Goal: Communication & Community: Connect with others

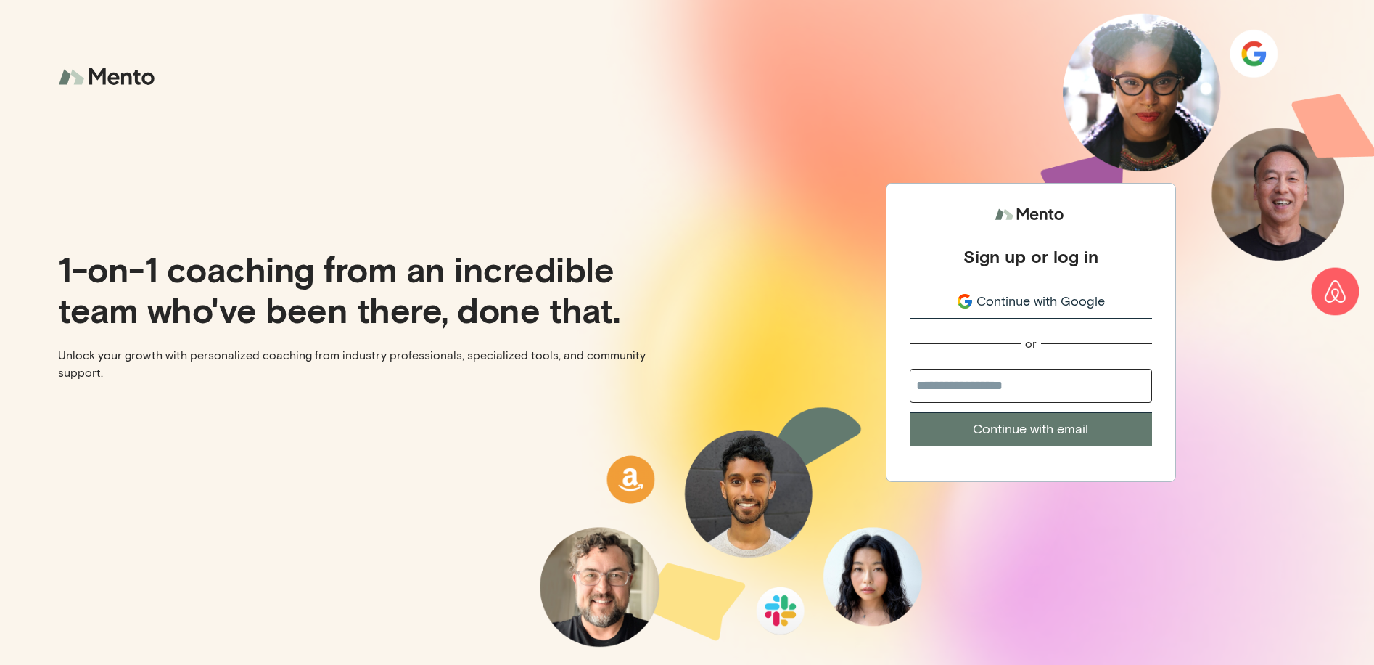
click at [1041, 422] on button "Continue with email" at bounding box center [1031, 429] width 242 height 34
click at [1032, 390] on input "email" at bounding box center [1031, 386] width 242 height 34
click at [964, 390] on input "email" at bounding box center [1040, 389] width 242 height 34
type input "**********"
click at [1061, 436] on button "Continue with email" at bounding box center [1040, 432] width 242 height 34
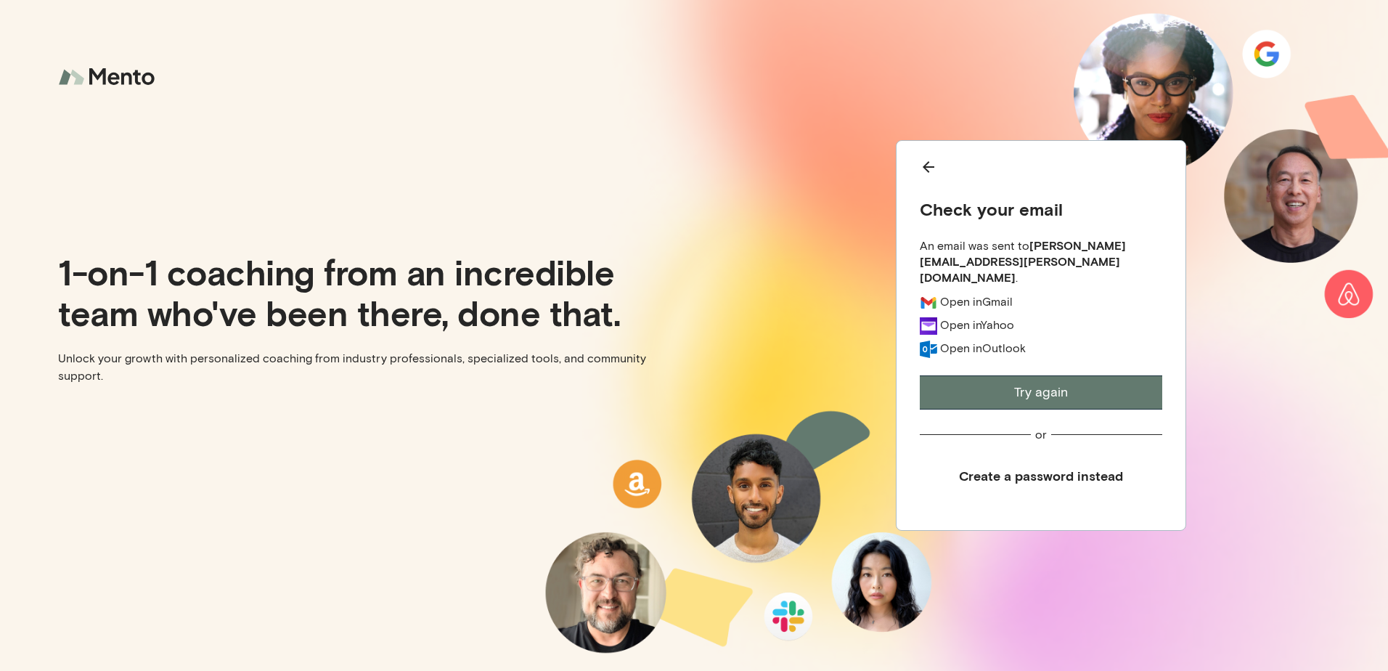
click at [1064, 384] on button "Try again" at bounding box center [1040, 392] width 242 height 34
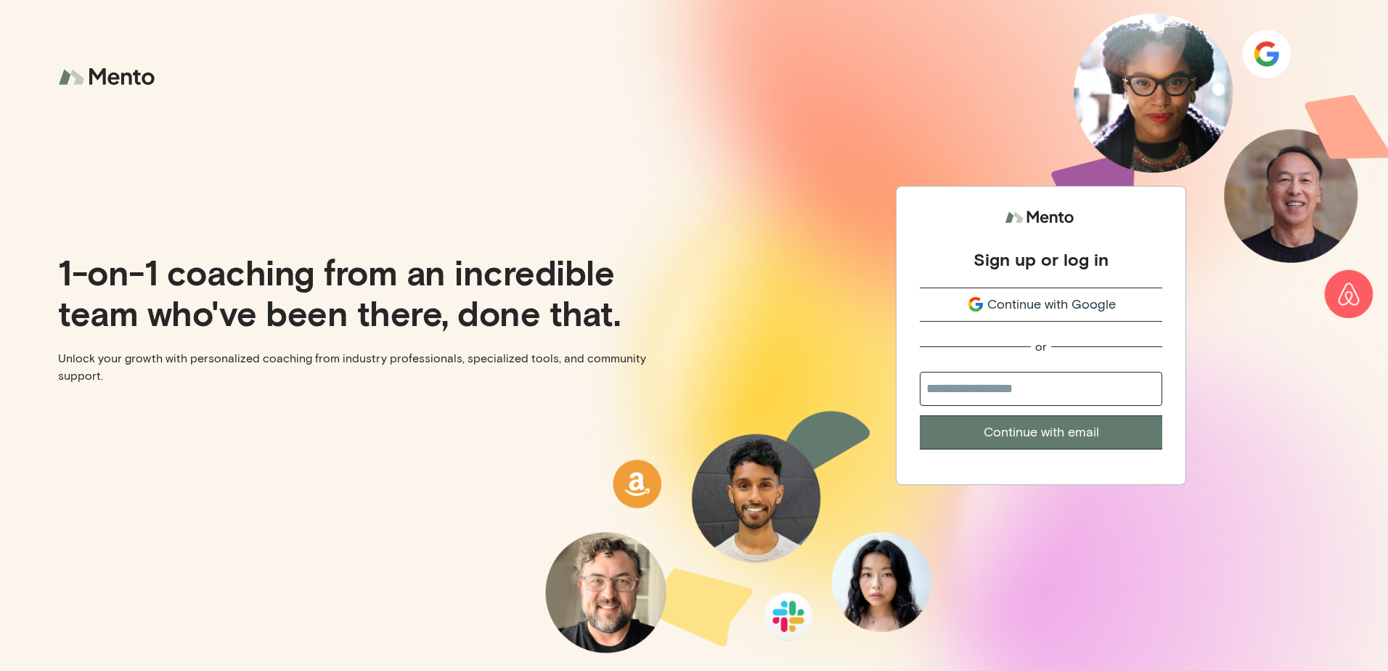
click at [1031, 308] on span "Continue with Google" at bounding box center [1051, 305] width 128 height 20
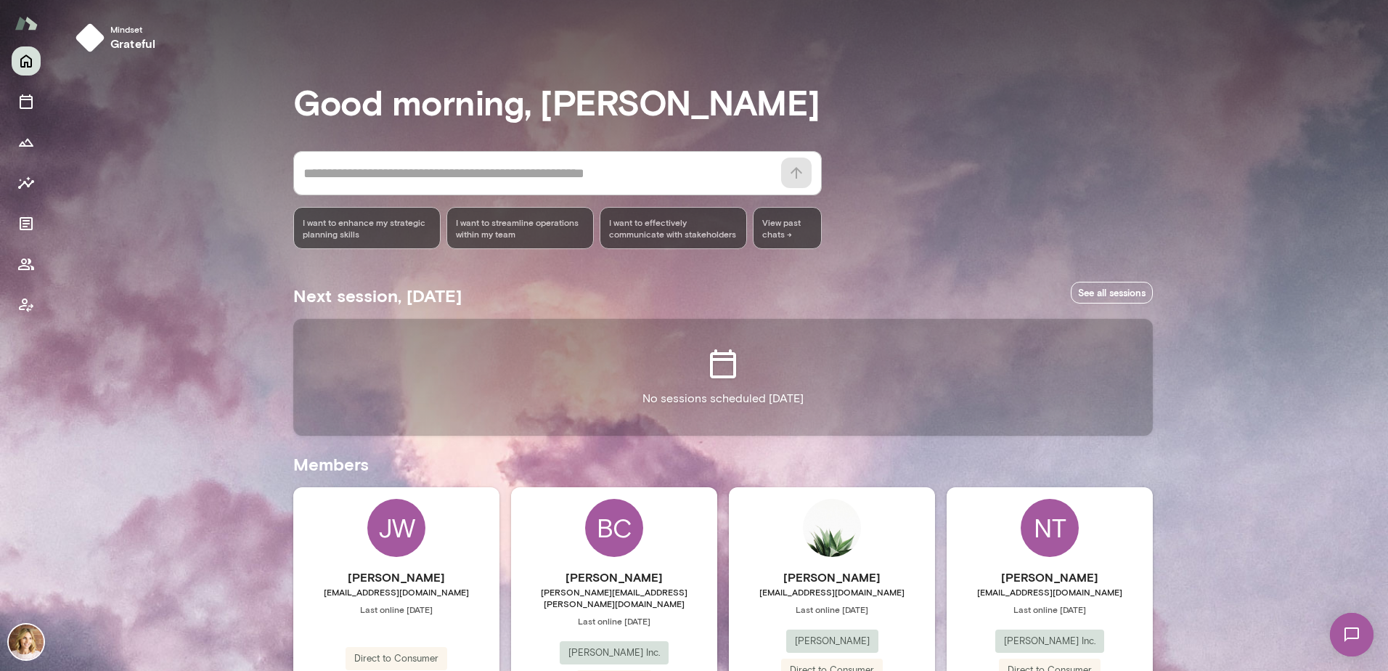
click at [20, 636] on img at bounding box center [26, 641] width 35 height 35
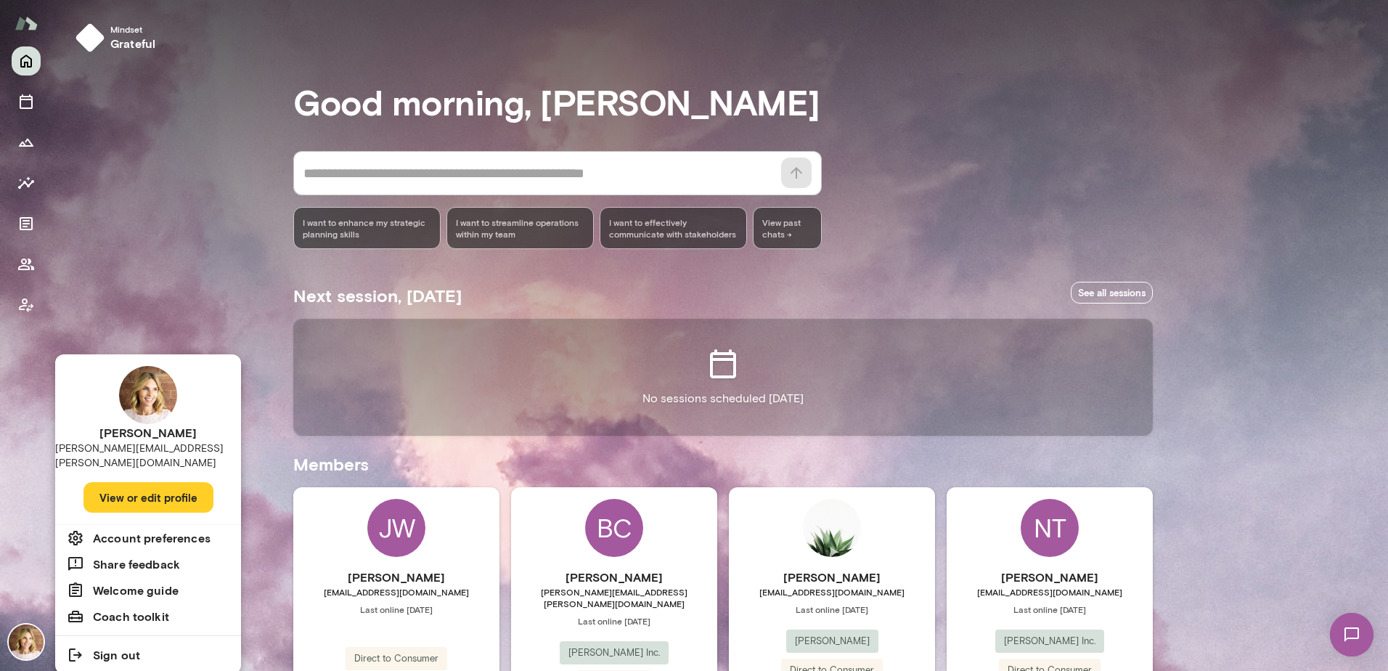
drag, startPoint x: 1379, startPoint y: 354, endPoint x: 1391, endPoint y: 597, distance: 242.7
click at [1387, 0] on html "Mindset grateful Good morning, Jen * ​ ​ I want to enhance my strategic plannin…" at bounding box center [694, 0] width 1388 height 0
click at [139, 482] on button "View or edit profile" at bounding box center [148, 497] width 130 height 30
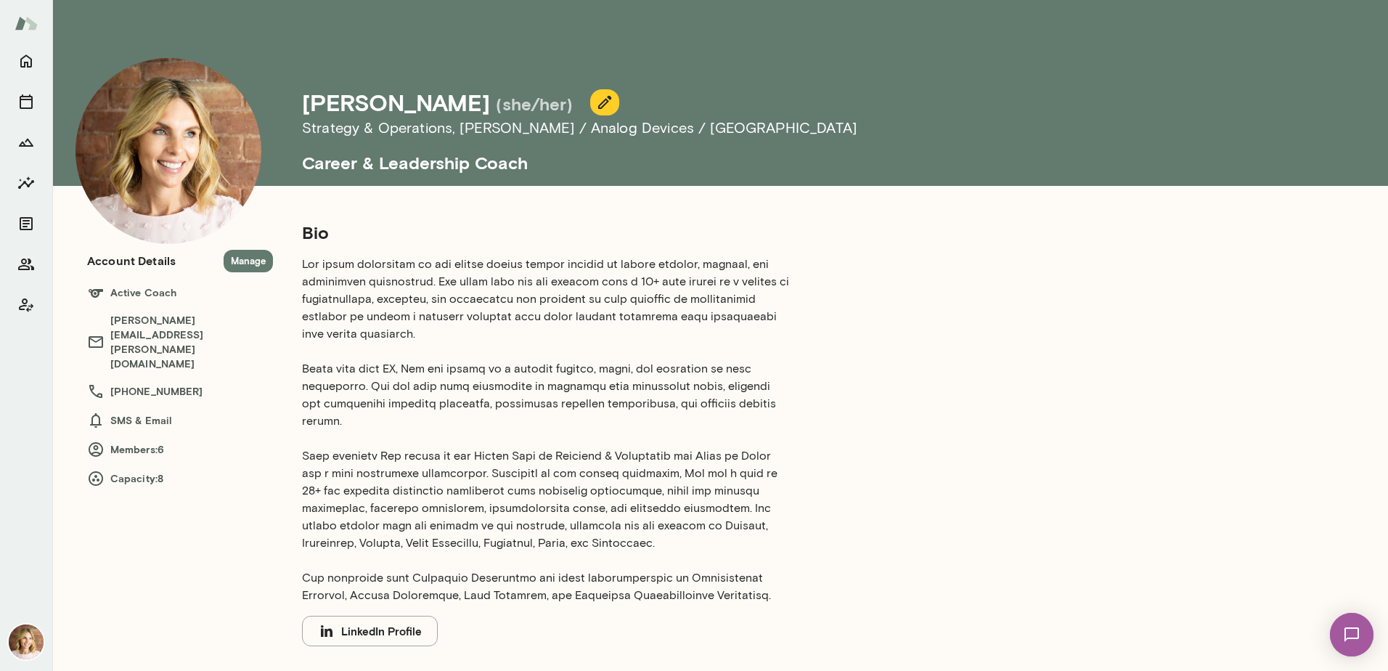
click at [245, 253] on button "Manage" at bounding box center [248, 261] width 49 height 22
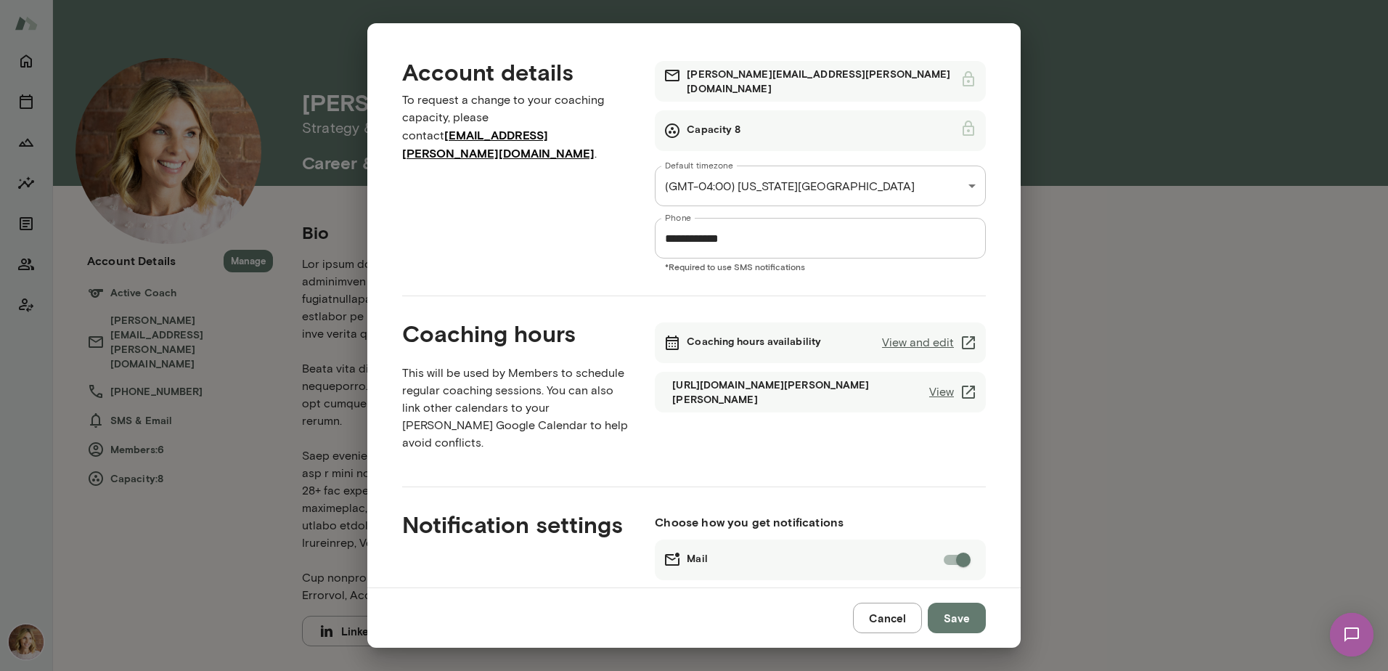
drag, startPoint x: 1009, startPoint y: 368, endPoint x: 1015, endPoint y: 381, distance: 14.6
click at [1015, 381] on div "**********" at bounding box center [693, 305] width 653 height 564
click at [911, 337] on link "View and edit" at bounding box center [929, 342] width 95 height 17
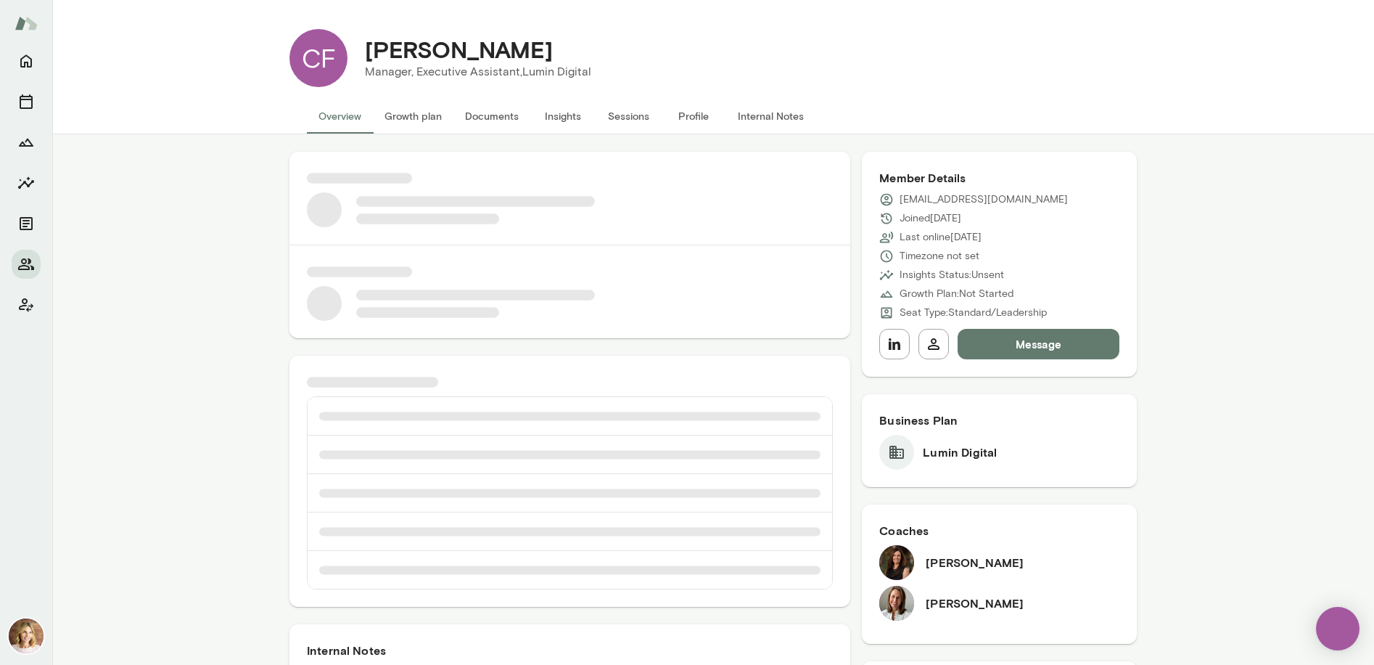
click at [1004, 337] on button "Message" at bounding box center [1039, 344] width 162 height 30
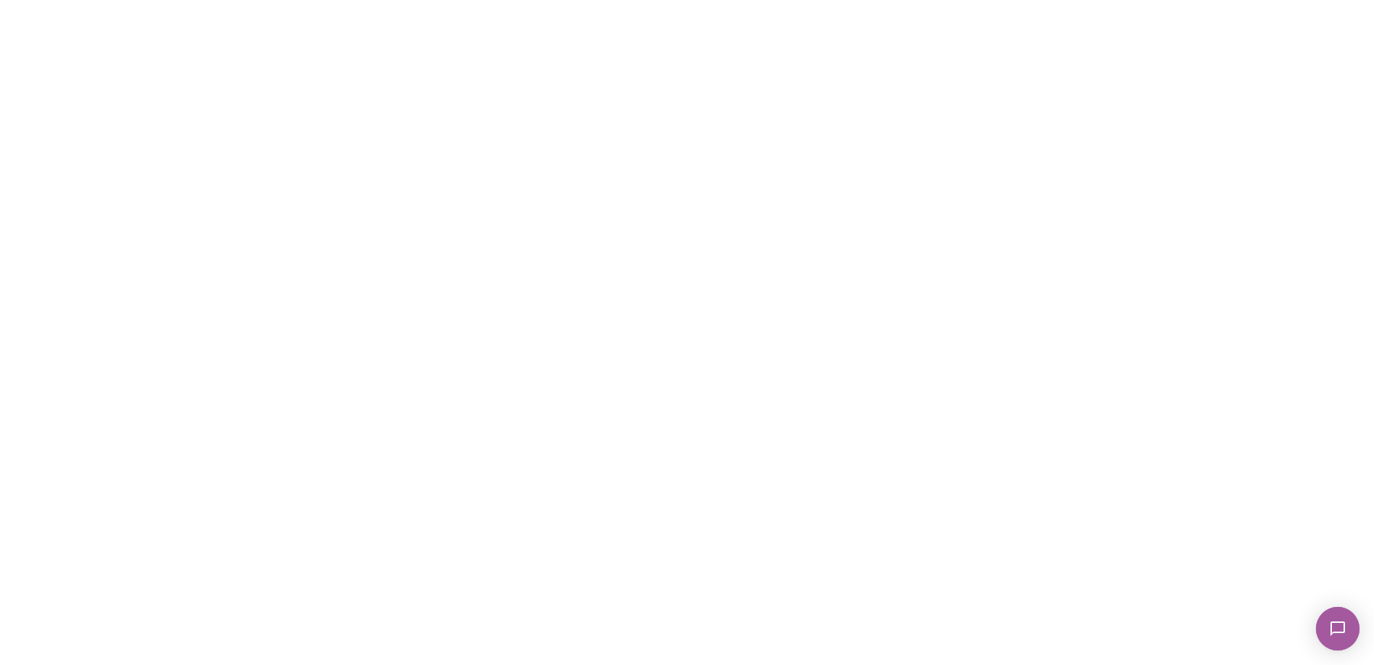
click at [393, 6] on html at bounding box center [687, 3] width 1374 height 6
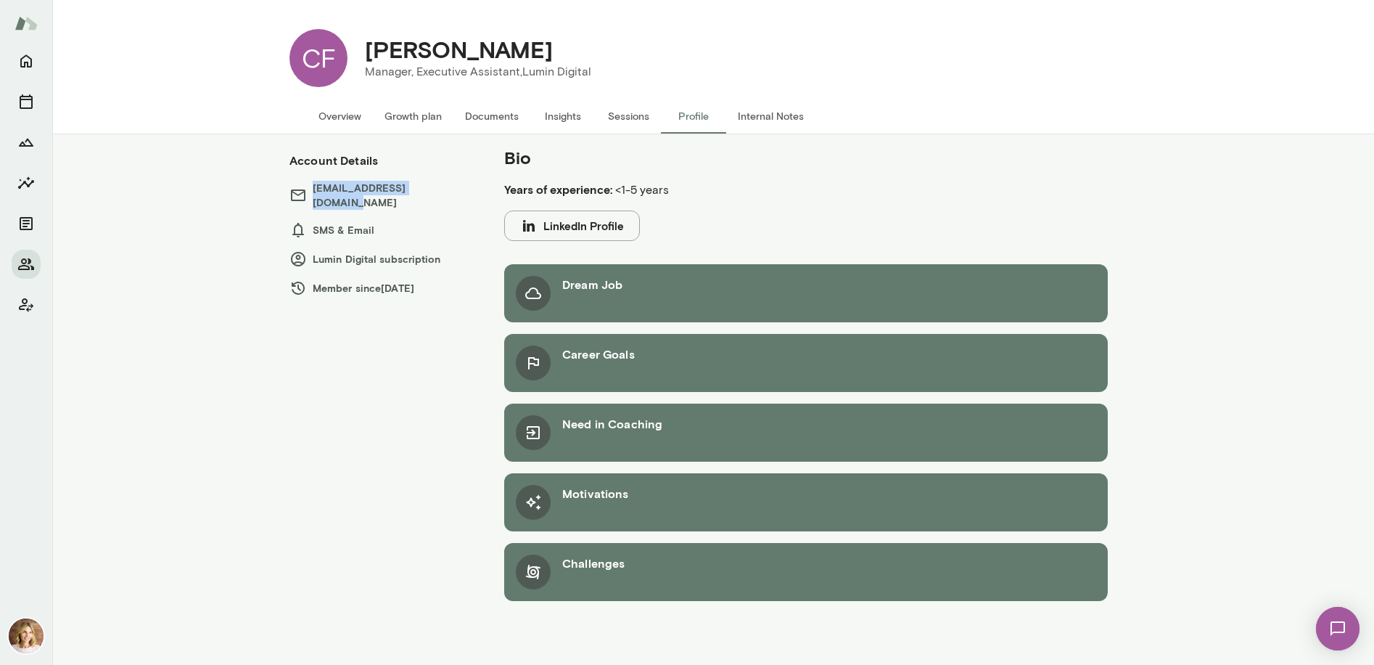
click at [431, 190] on h6 "[EMAIL_ADDRESS][DOMAIN_NAME]" at bounding box center [383, 195] width 186 height 29
copy h6 "[EMAIL_ADDRESS][DOMAIN_NAME]"
